Goal: Obtain resource: Obtain resource

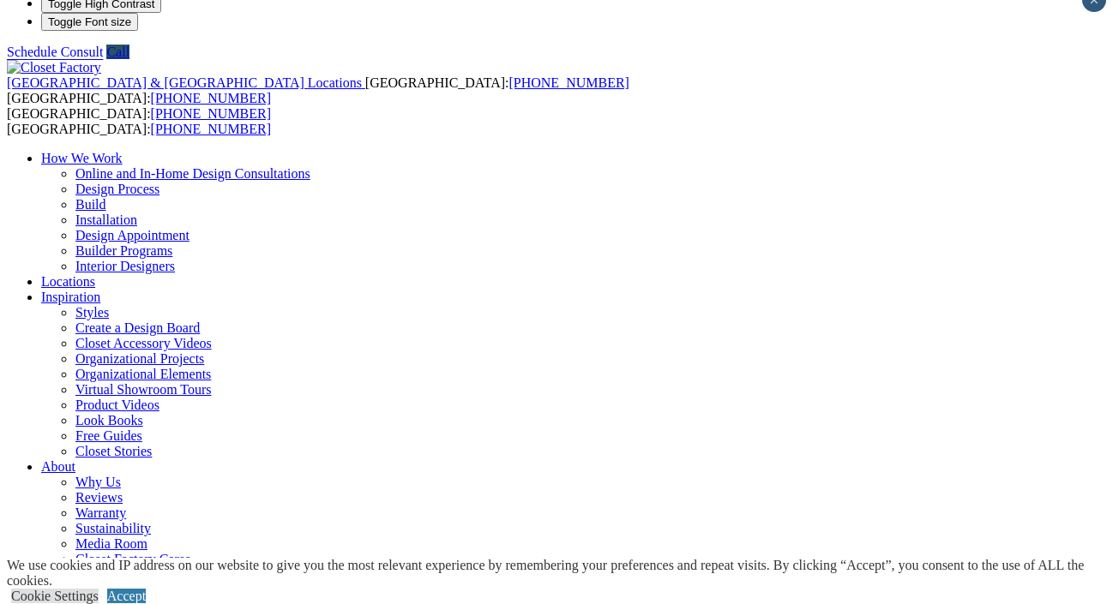
scroll to position [45, 0]
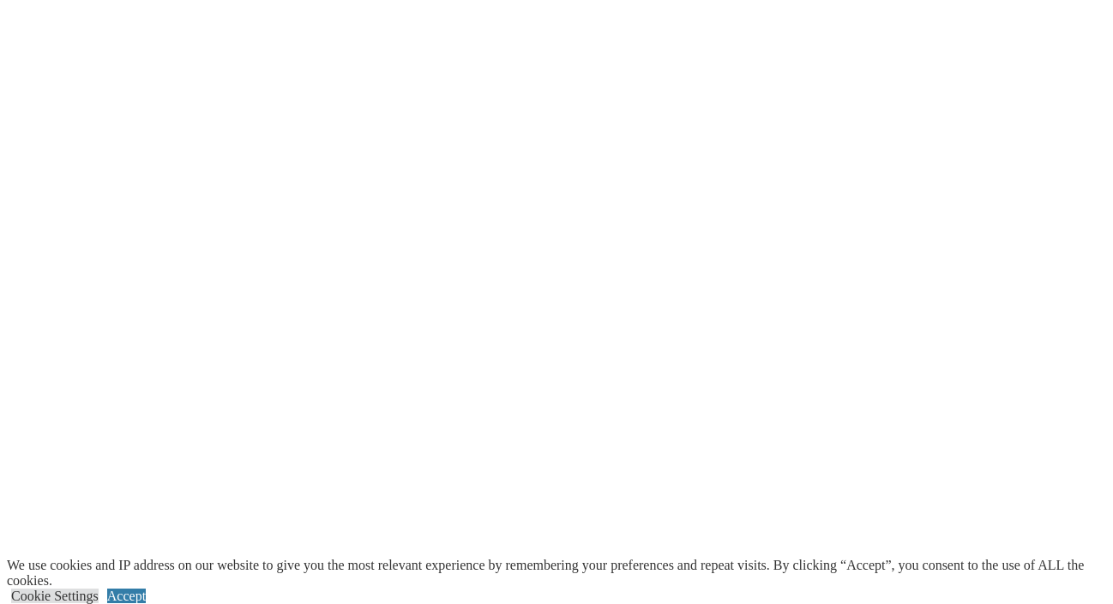
scroll to position [3117, 0]
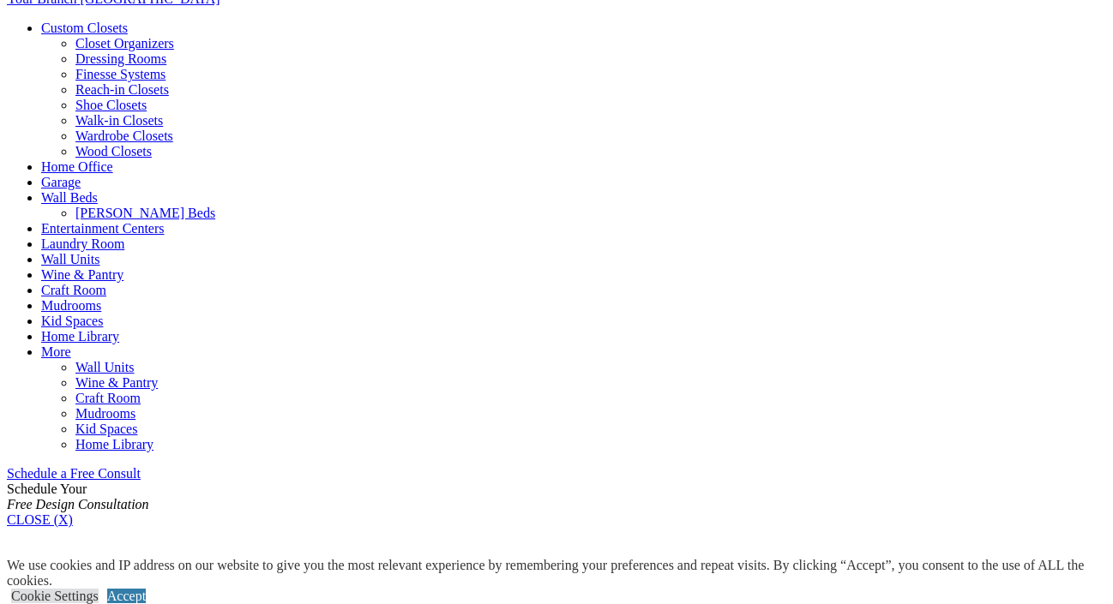
scroll to position [689, 0]
